Goal: Complete application form: Complete application form

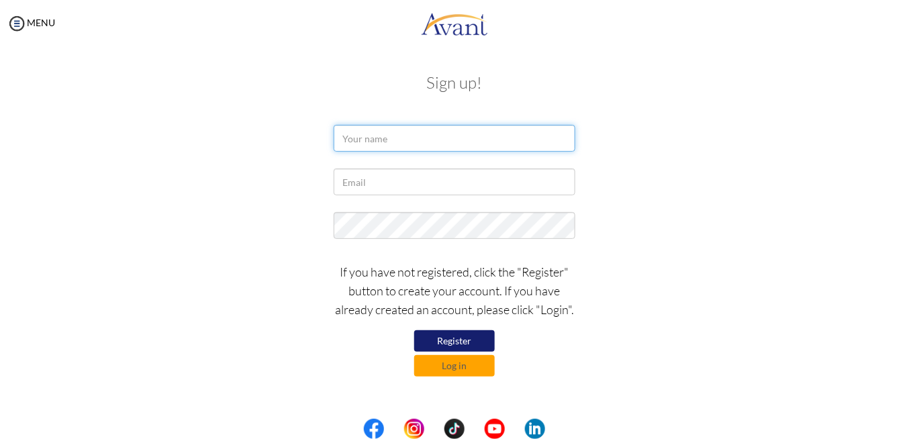
click at [458, 142] on input "text" at bounding box center [455, 138] width 242 height 27
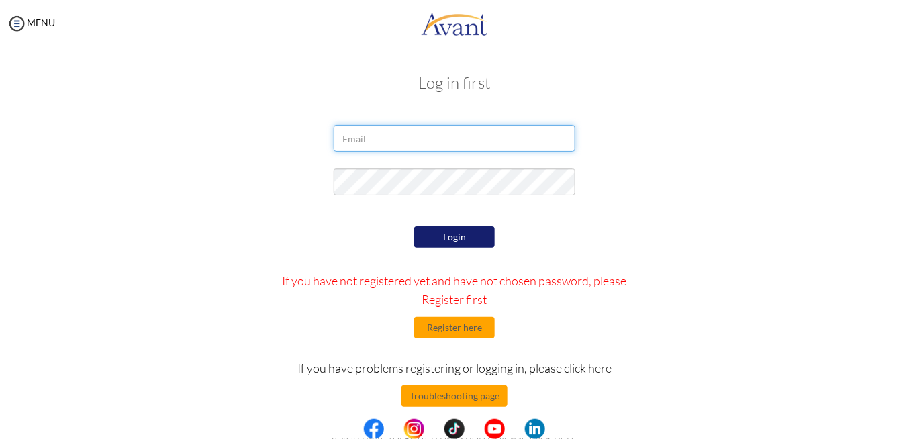
click at [387, 135] on input "email" at bounding box center [455, 138] width 242 height 27
type input "C"
click at [387, 135] on input "C" at bounding box center [455, 138] width 242 height 27
type input "[PERSON_NAME][EMAIL_ADDRESS][DOMAIN_NAME]"
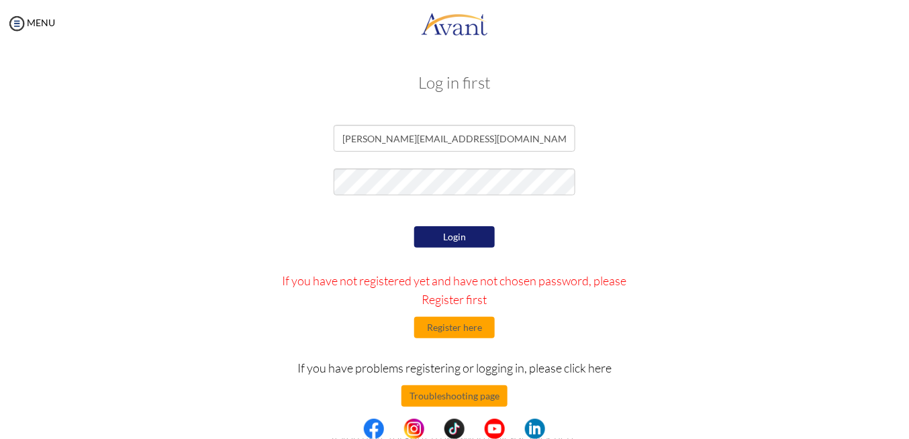
click at [446, 235] on button "Login" at bounding box center [454, 236] width 81 height 21
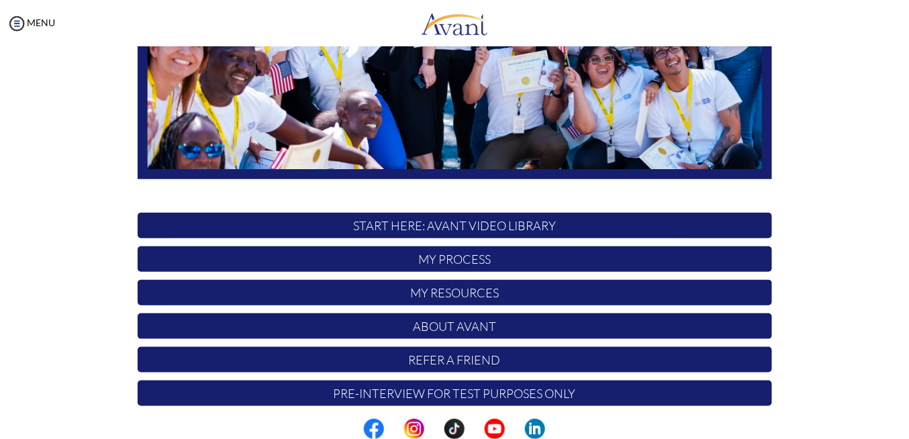
scroll to position [306, 0]
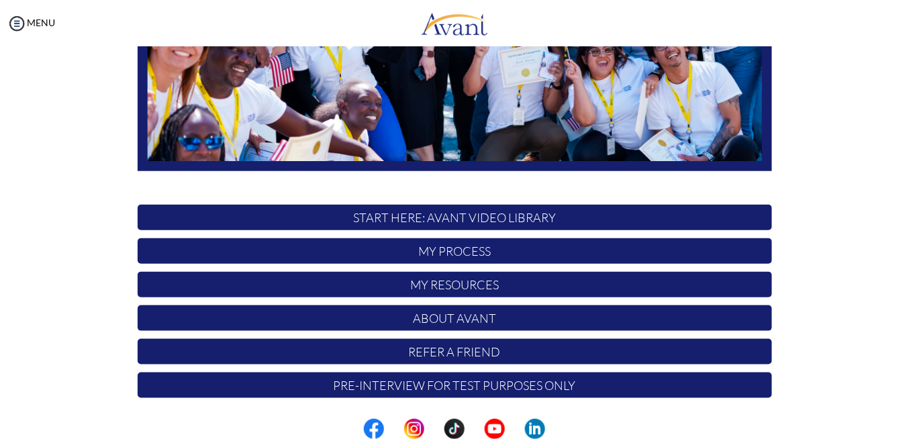
click at [469, 251] on p "My Process" at bounding box center [455, 251] width 634 height 26
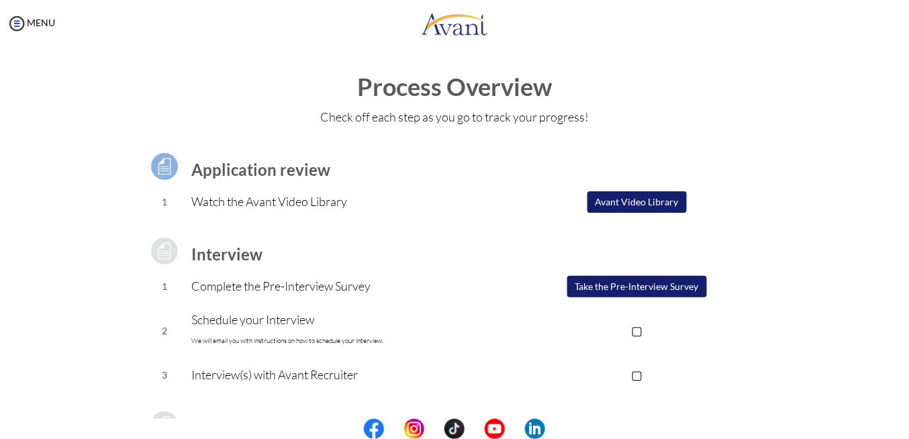
click at [598, 292] on button "Take the Pre-Interview Survey" at bounding box center [637, 286] width 140 height 21
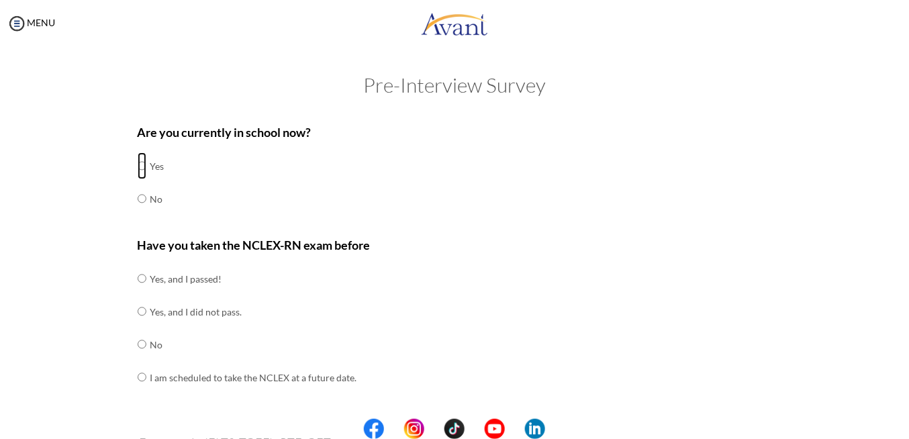
click at [138, 164] on input "radio" at bounding box center [142, 165] width 9 height 27
radio input "true"
click at [138, 346] on input "radio" at bounding box center [142, 344] width 9 height 27
radio input "true"
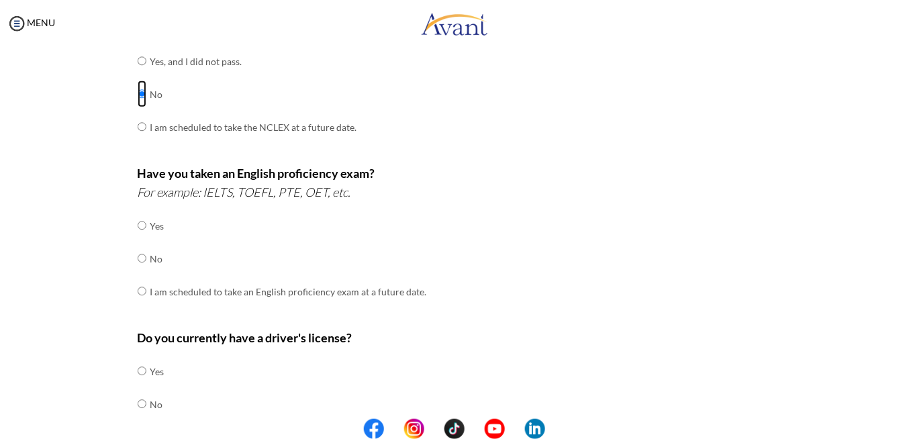
scroll to position [251, 0]
click at [138, 254] on input "radio" at bounding box center [142, 257] width 9 height 27
radio input "true"
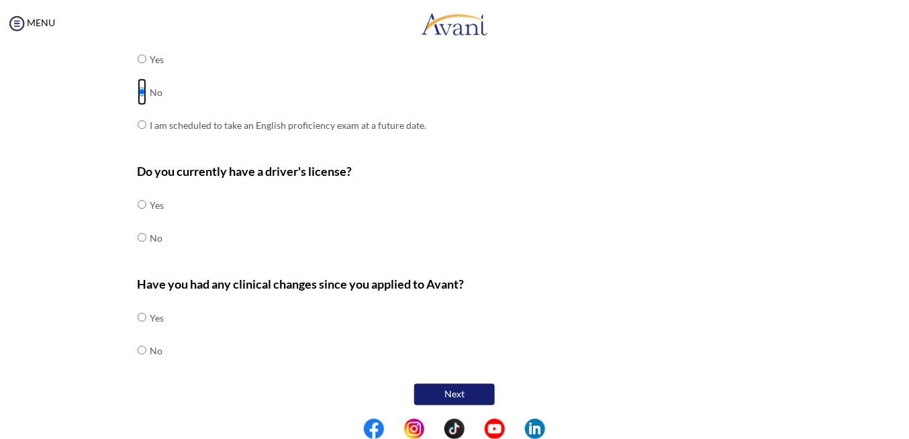
scroll to position [420, 0]
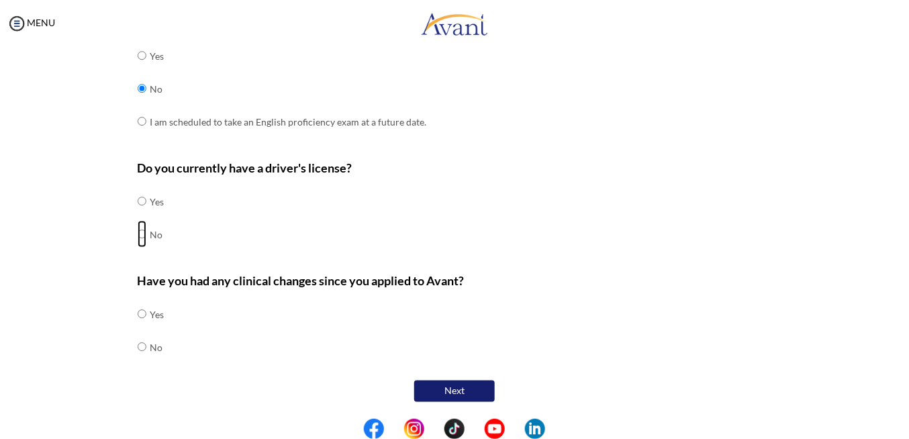
click at [138, 236] on input "radio" at bounding box center [142, 234] width 9 height 27
radio input "true"
click at [138, 348] on input "radio" at bounding box center [142, 347] width 9 height 27
radio input "true"
click at [452, 390] on button "Next" at bounding box center [454, 391] width 81 height 21
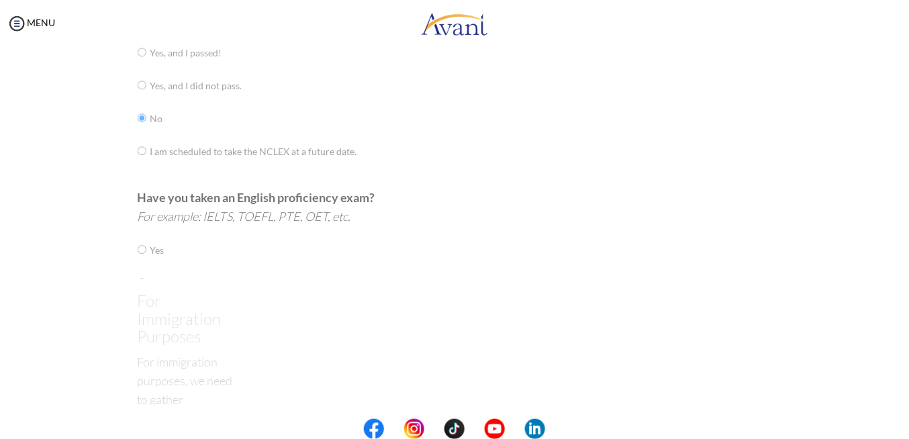
scroll to position [26, 0]
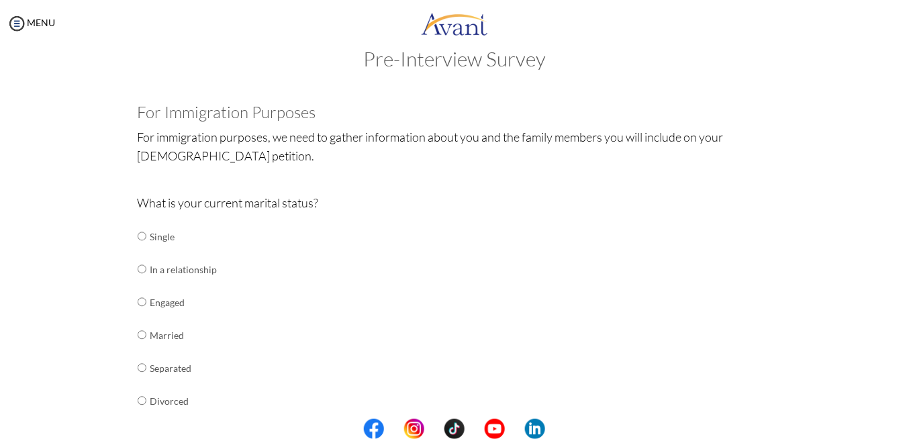
click at [175, 336] on td "Married" at bounding box center [183, 335] width 67 height 33
click at [138, 335] on input "radio" at bounding box center [142, 335] width 9 height 27
radio input "true"
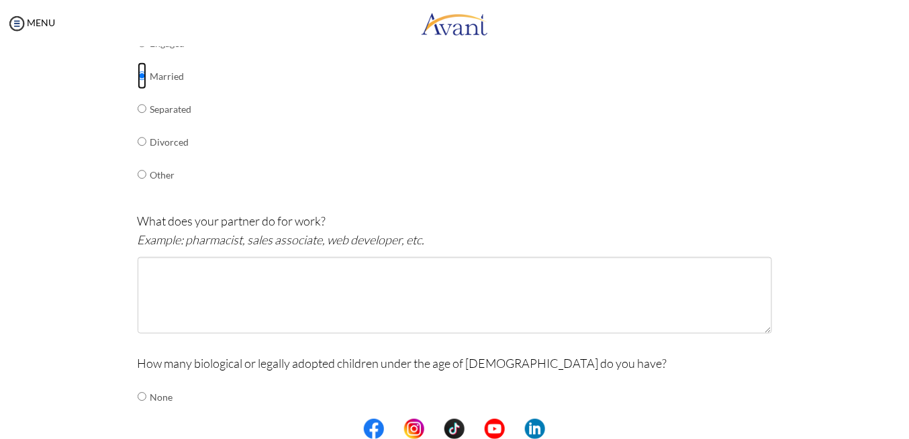
scroll to position [286, 0]
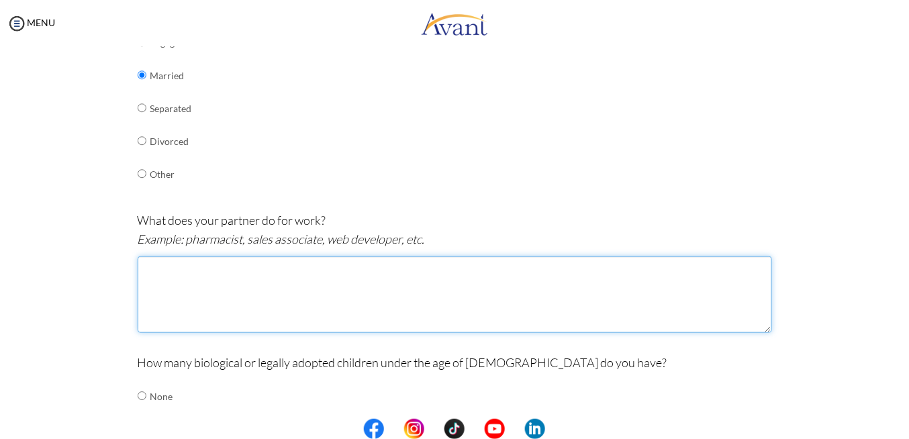
click at [235, 279] on textarea at bounding box center [455, 294] width 634 height 77
type textarea "t"
type textarea "T"
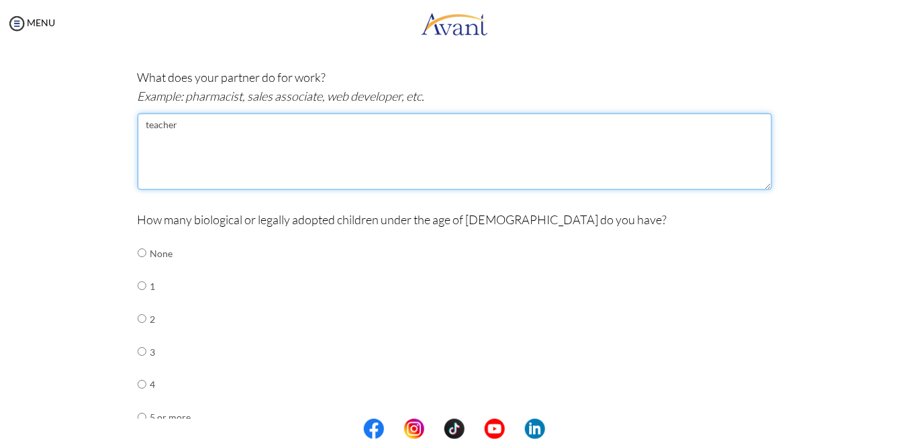
scroll to position [445, 0]
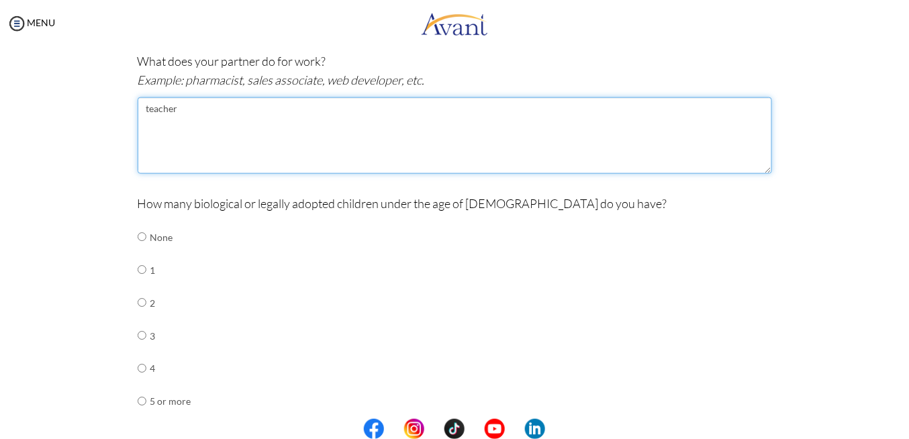
type textarea "teacher"
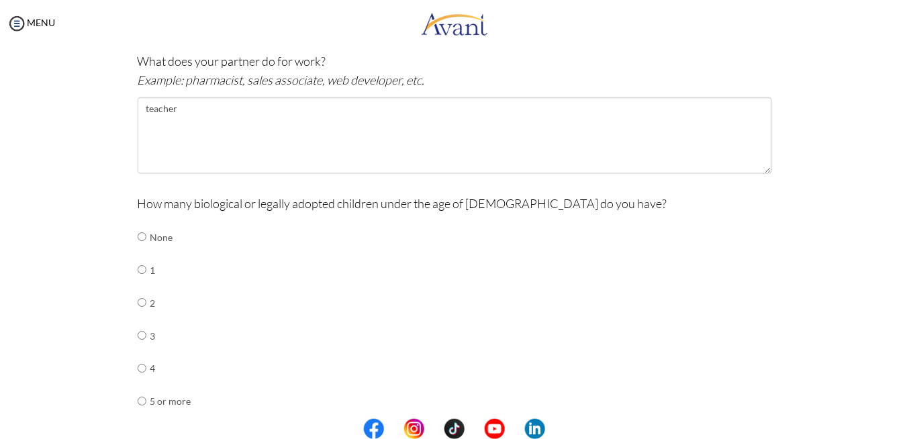
click at [128, 330] on div "Are you currently in school now? Yes No Have you taken the NCLEX-RN exam before…" at bounding box center [455, 122] width 654 height 902
click at [146, 337] on td at bounding box center [148, 336] width 4 height 33
click at [138, 335] on input "radio" at bounding box center [142, 335] width 9 height 27
radio input "true"
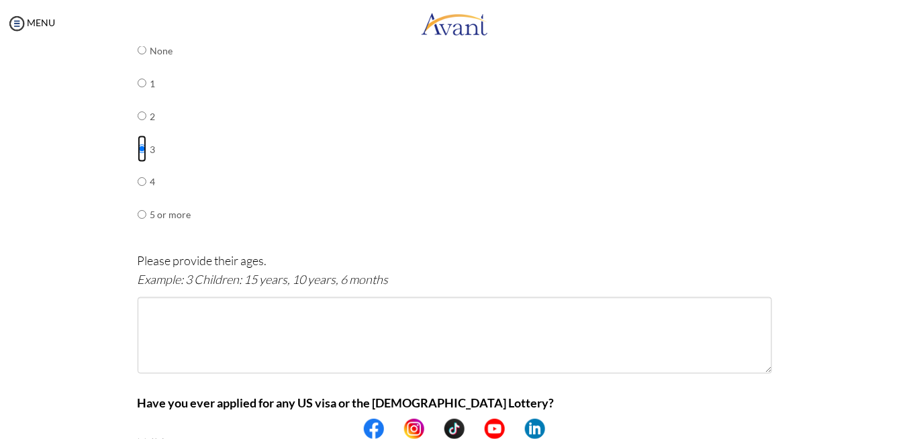
scroll to position [633, 0]
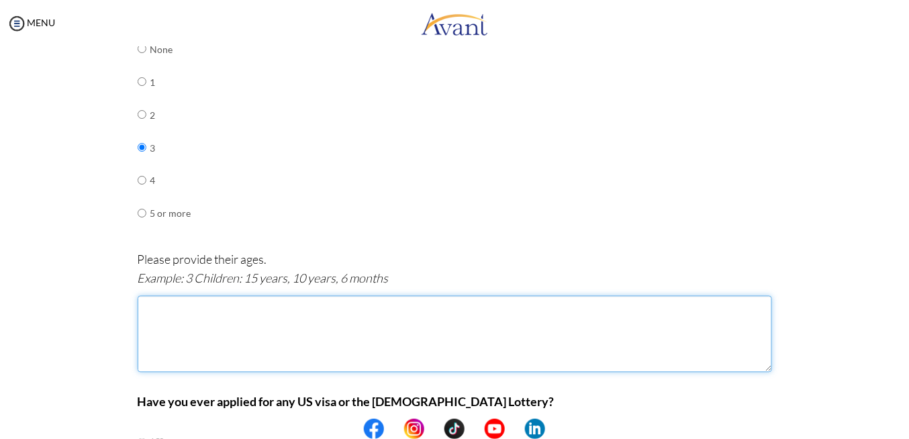
click at [156, 311] on textarea at bounding box center [455, 334] width 634 height 77
click at [185, 307] on textarea "3 Children :" at bounding box center [455, 334] width 634 height 77
click at [189, 307] on textarea "3 Children:" at bounding box center [455, 334] width 634 height 77
click at [227, 309] on textarea "3 Children: 5 years, 3years, 5months" at bounding box center [455, 334] width 634 height 77
click at [260, 305] on textarea "3 Children: 5 years, 3 years, 5months" at bounding box center [455, 334] width 634 height 77
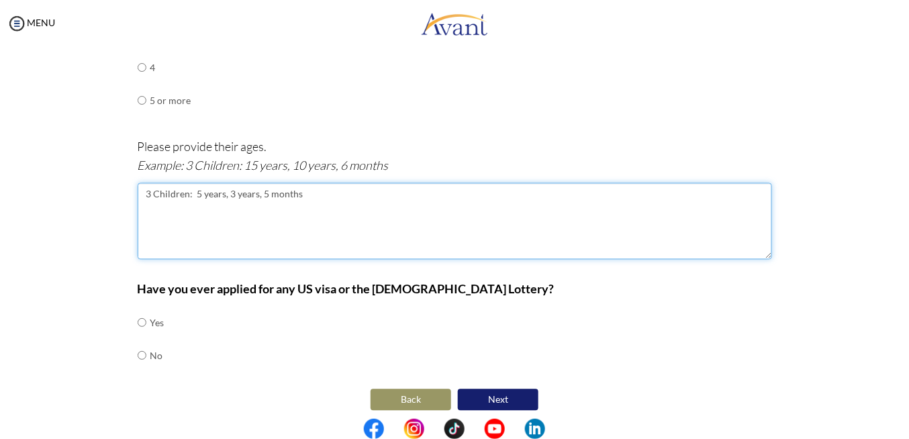
scroll to position [750, 0]
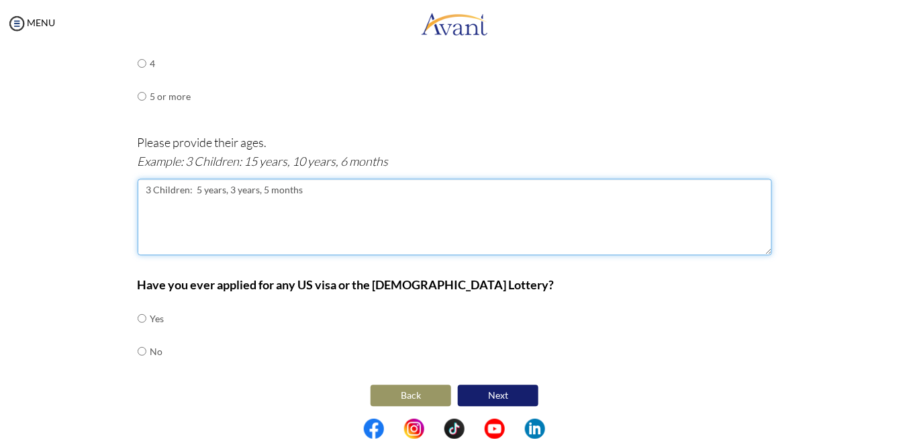
type textarea "3 Children: 5 years, 3 years, 5 months"
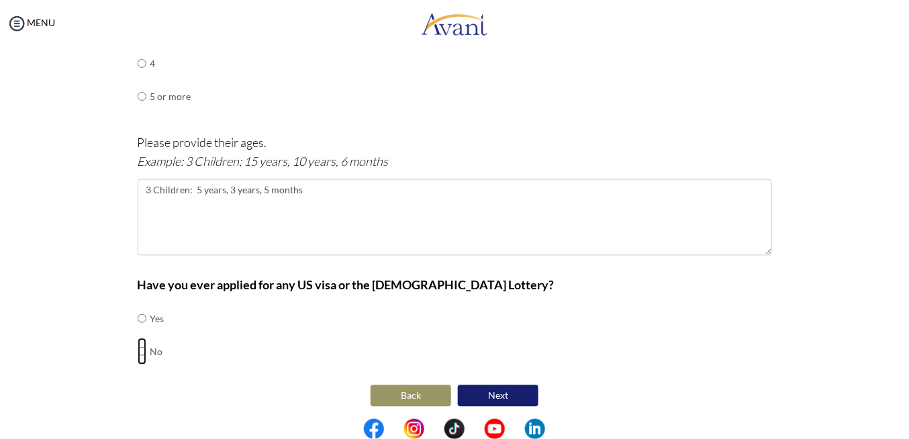
click at [138, 347] on input "radio" at bounding box center [142, 351] width 9 height 27
radio input "true"
click at [506, 395] on button "Next" at bounding box center [498, 395] width 81 height 21
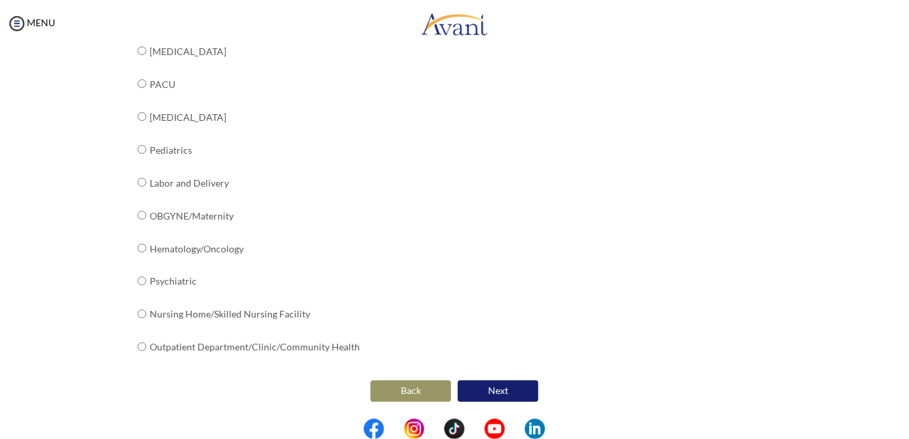
scroll to position [291, 0]
